Goal: Information Seeking & Learning: Check status

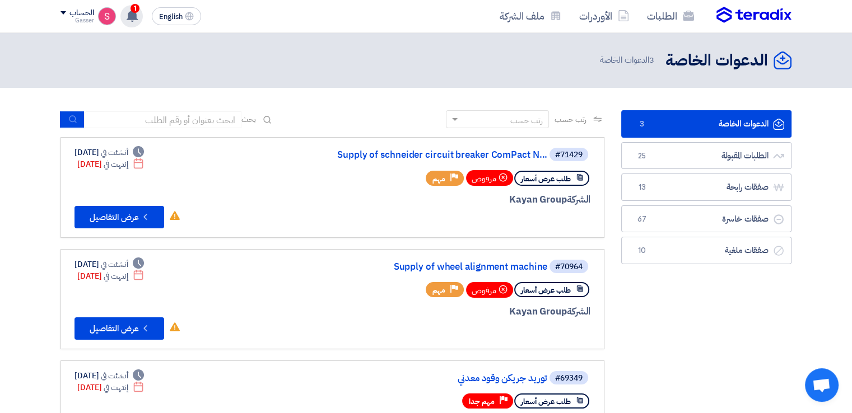
click at [139, 8] on span "1" at bounding box center [135, 8] width 9 height 9
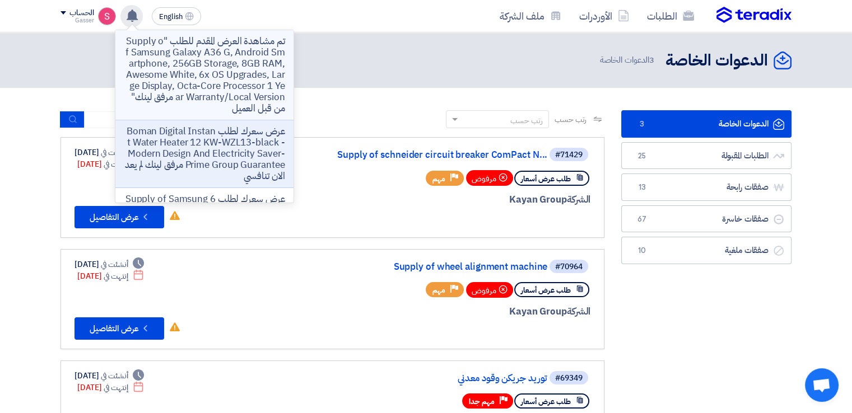
click at [254, 70] on p "تم مشاهدة العرض المقدم للطلب "Supply of Samsung Galaxy A36 G, Android Smartphon…" at bounding box center [204, 75] width 160 height 78
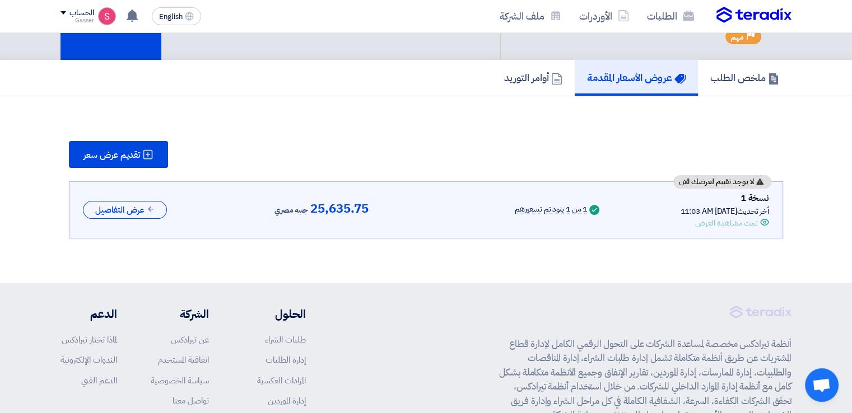
scroll to position [96, 0]
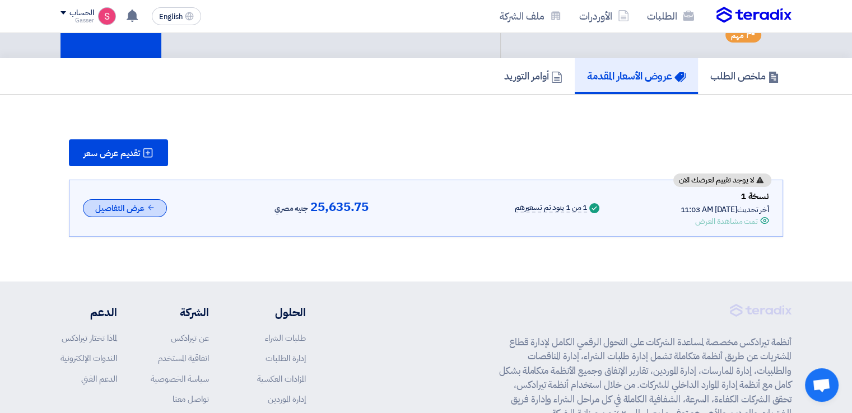
click at [150, 207] on icon at bounding box center [151, 207] width 8 height 8
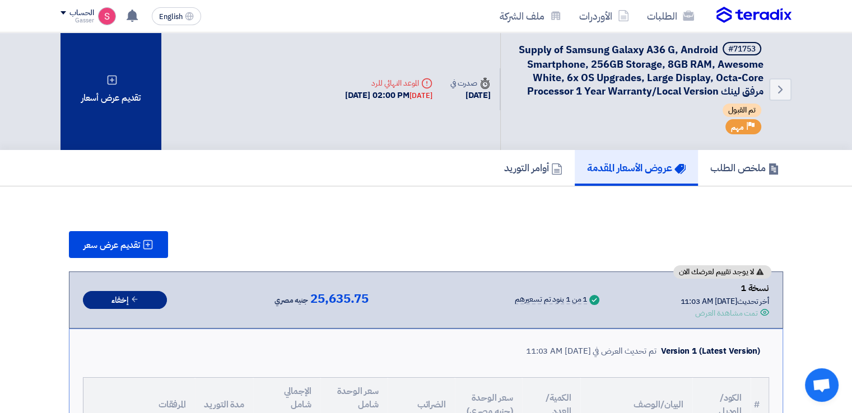
scroll to position [0, 0]
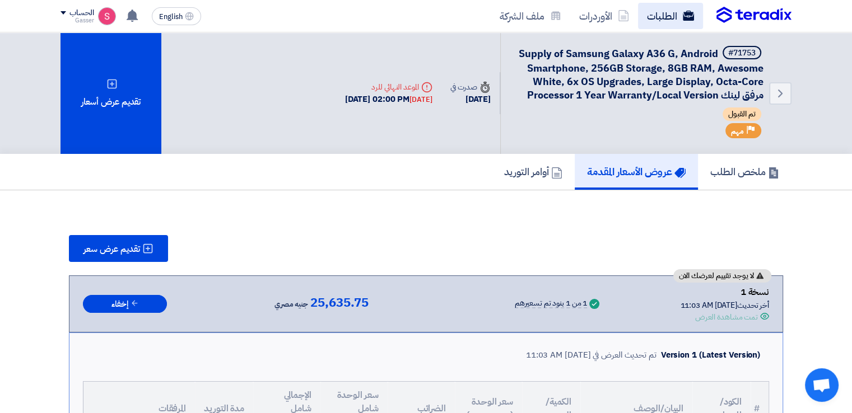
click at [668, 15] on link "الطلبات" at bounding box center [670, 16] width 65 height 26
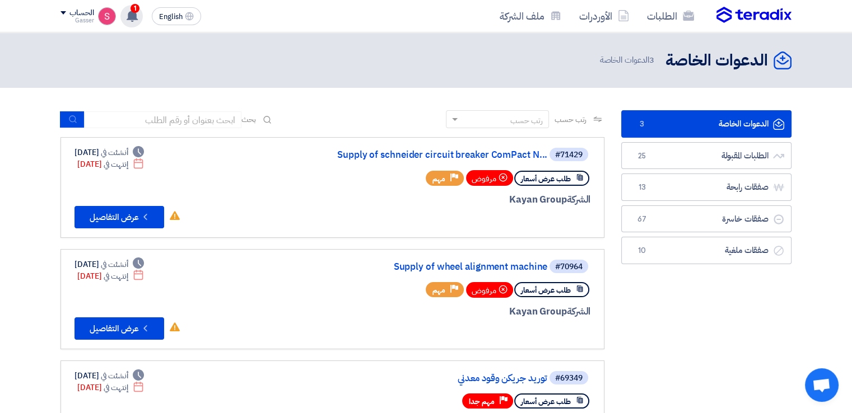
click at [133, 14] on use at bounding box center [132, 16] width 11 height 12
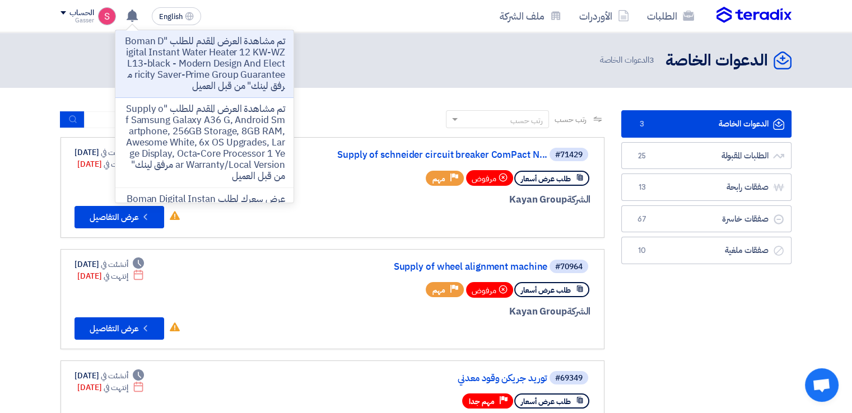
click at [218, 57] on p "تم مشاهدة العرض المقدم للطلب "Boman Digital Instant Water Heater 12 KW-WZL13-bl…" at bounding box center [204, 64] width 160 height 56
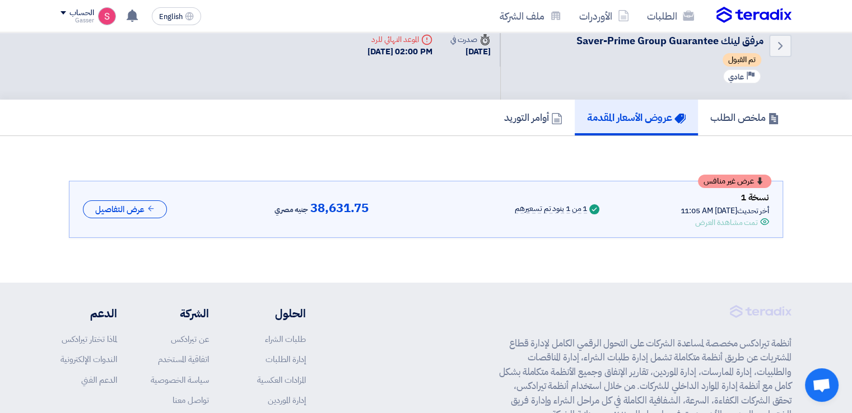
scroll to position [43, 0]
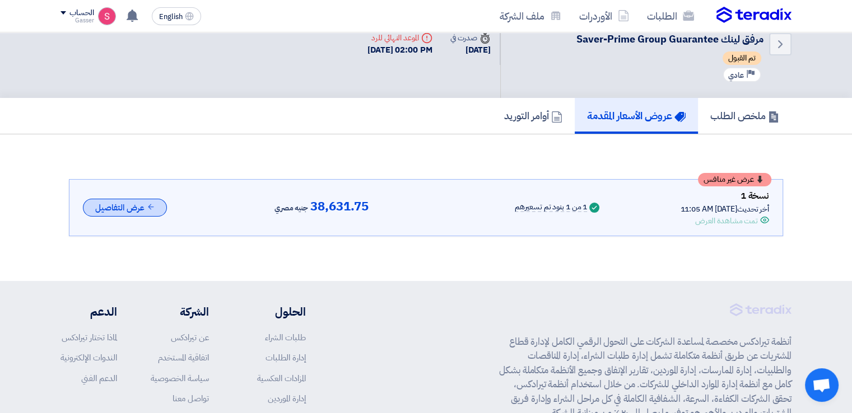
click at [126, 204] on button "عرض التفاصيل" at bounding box center [125, 208] width 84 height 18
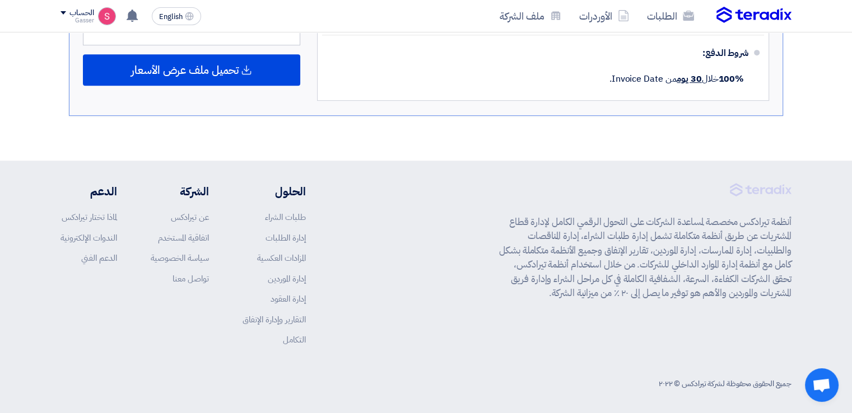
scroll to position [616, 0]
